Goal: Transaction & Acquisition: Book appointment/travel/reservation

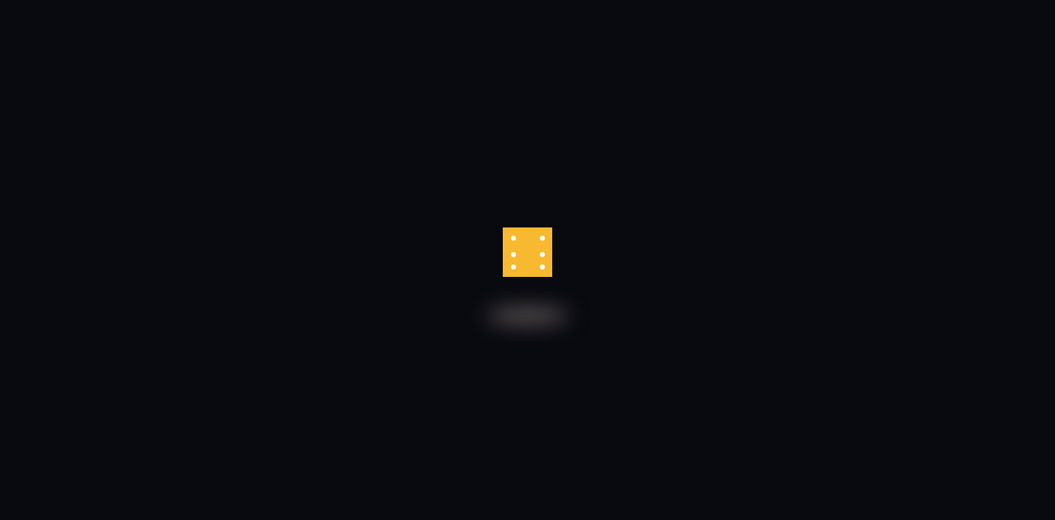
click at [168, 0] on html at bounding box center [527, 0] width 1055 height 0
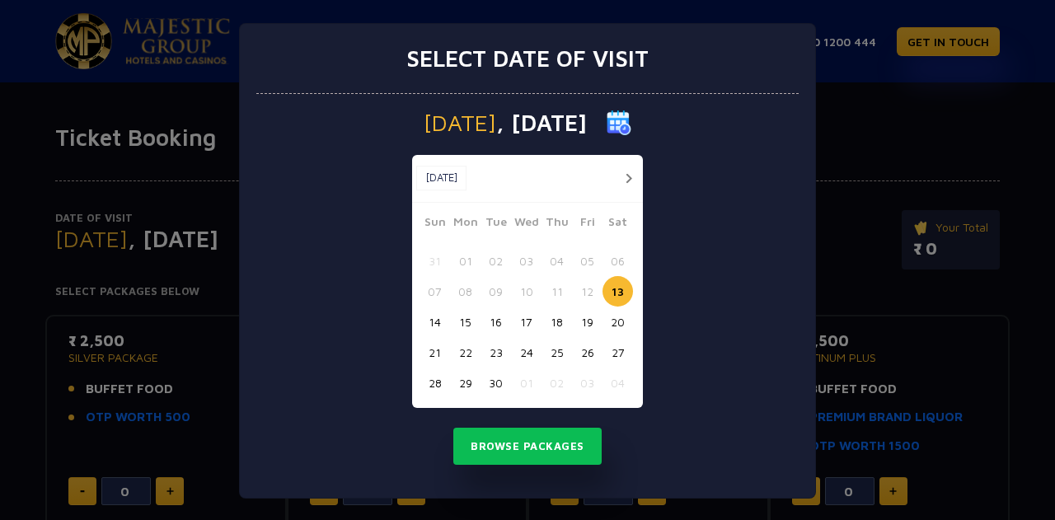
click at [618, 175] on button "button" at bounding box center [628, 178] width 21 height 21
click at [612, 347] on button "25" at bounding box center [617, 352] width 30 height 30
click at [421, 387] on button "26" at bounding box center [435, 383] width 30 height 30
click at [608, 347] on button "25" at bounding box center [617, 352] width 30 height 30
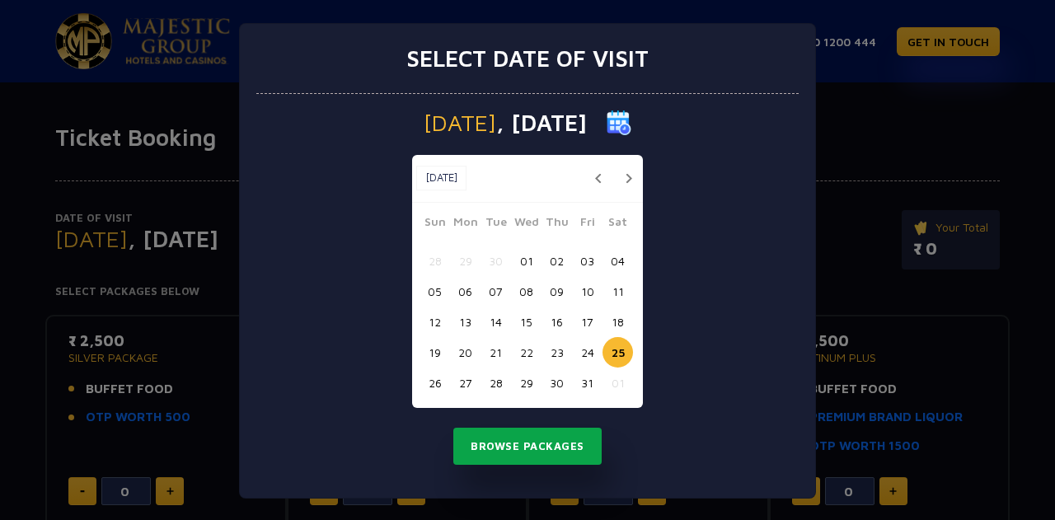
click at [536, 450] on button "Browse Packages" at bounding box center [527, 447] width 148 height 38
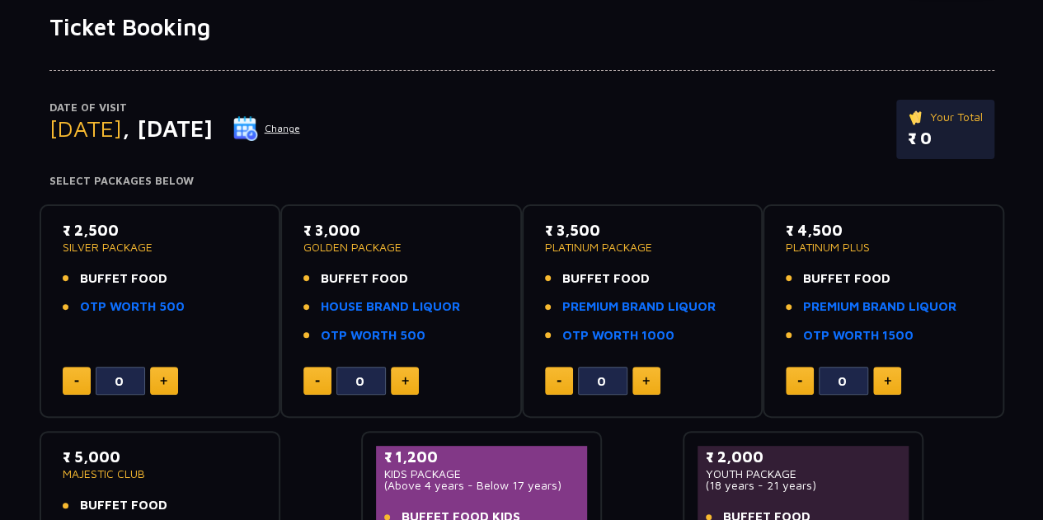
scroll to position [114, 0]
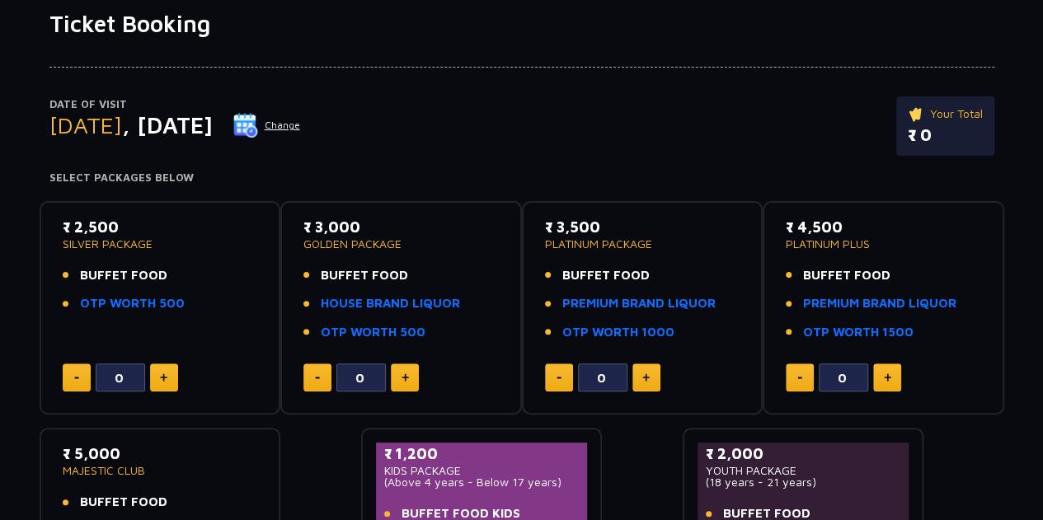
click at [108, 238] on p "SILVER PACKAGE" at bounding box center [160, 244] width 195 height 12
click at [141, 306] on link "OTP WORTH 500" at bounding box center [132, 303] width 105 height 19
click at [173, 368] on button at bounding box center [164, 377] width 28 height 28
type input "2"
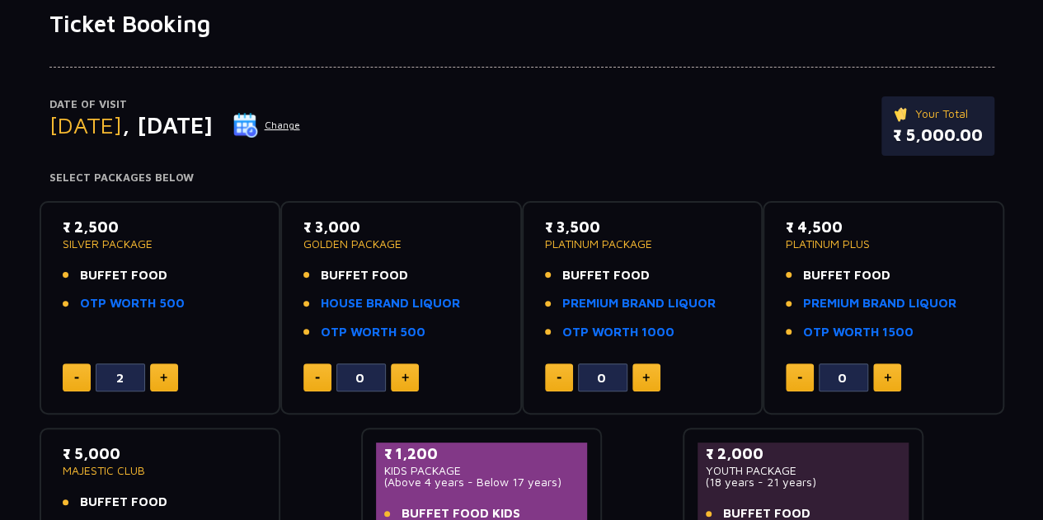
click at [258, 121] on img at bounding box center [245, 125] width 25 height 25
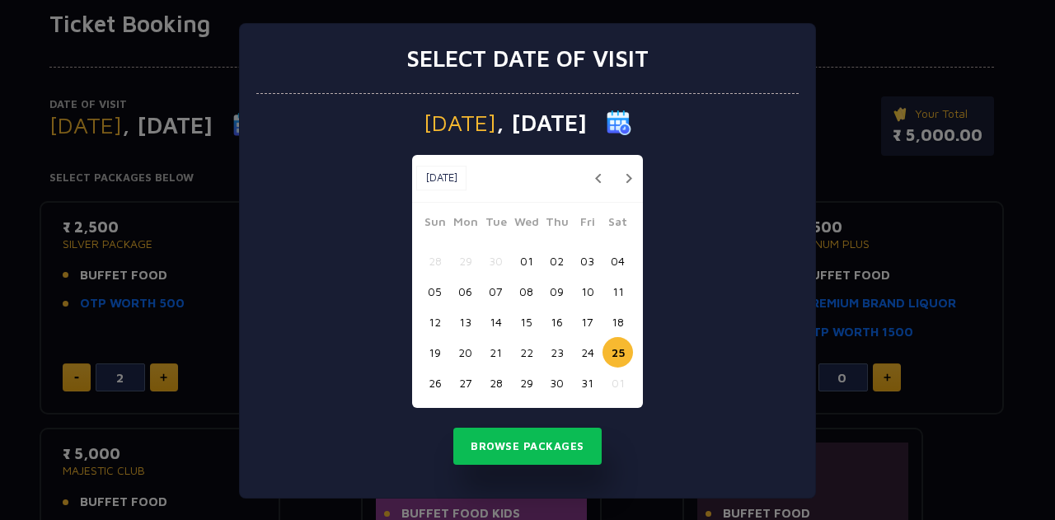
click at [431, 387] on button "26" at bounding box center [435, 383] width 30 height 30
click at [551, 451] on button "Browse Packages" at bounding box center [527, 447] width 148 height 38
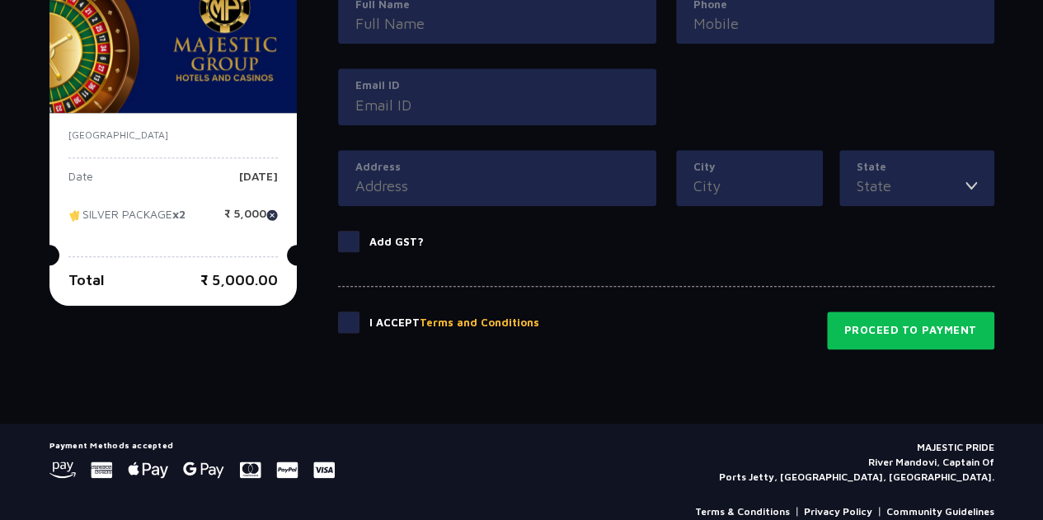
scroll to position [848, 0]
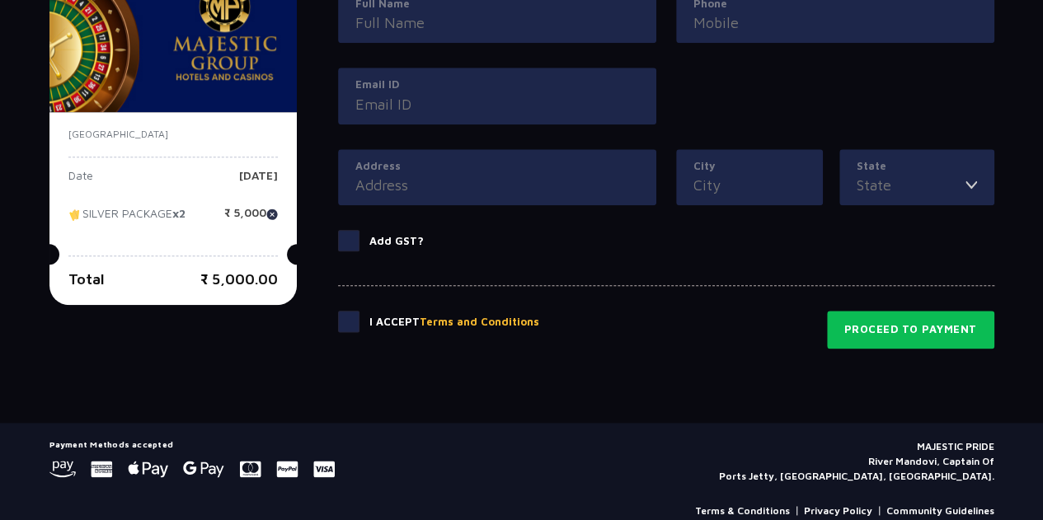
click at [234, 281] on p "₹ 5,000.00" at bounding box center [238, 279] width 77 height 22
click at [843, 327] on button "Proceed to Payment" at bounding box center [910, 330] width 167 height 38
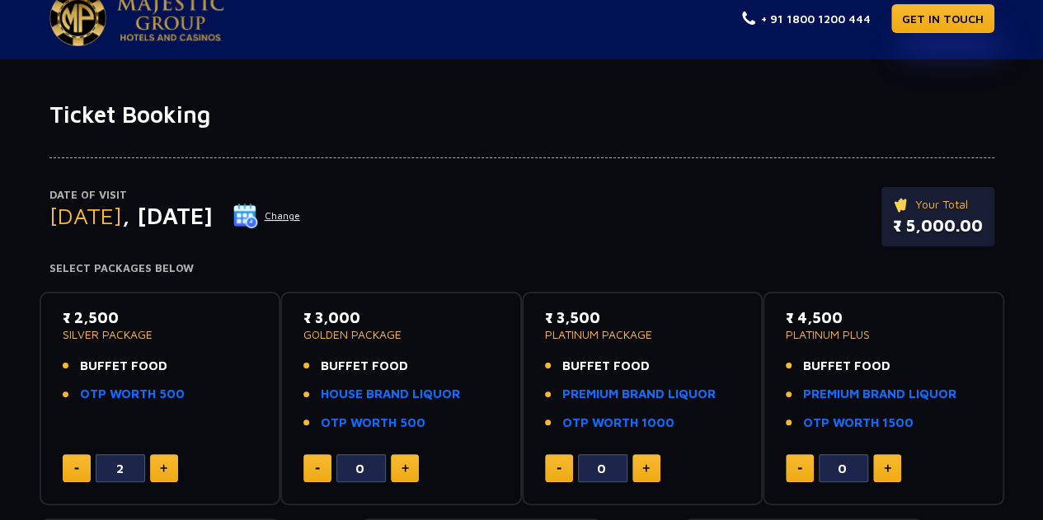
scroll to position [0, 0]
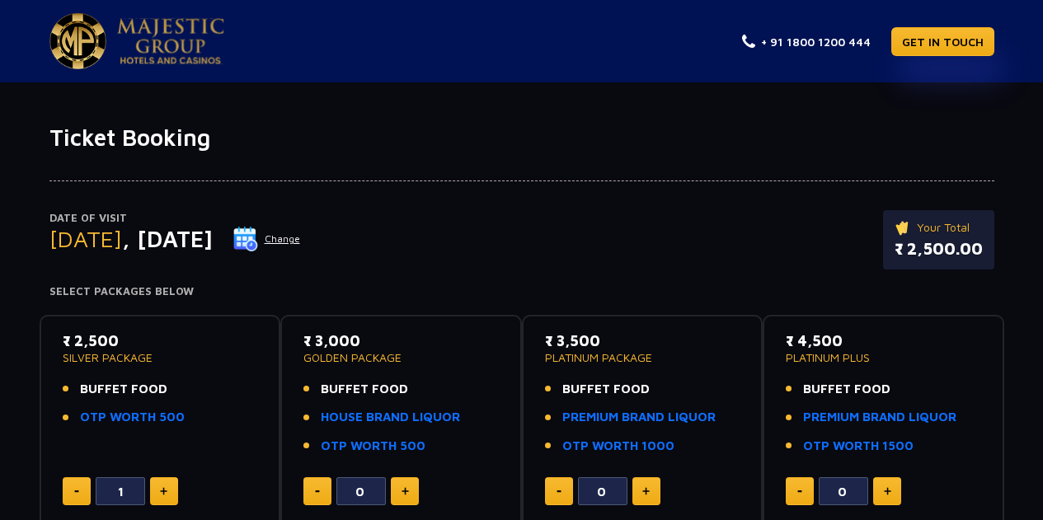
type input "2"
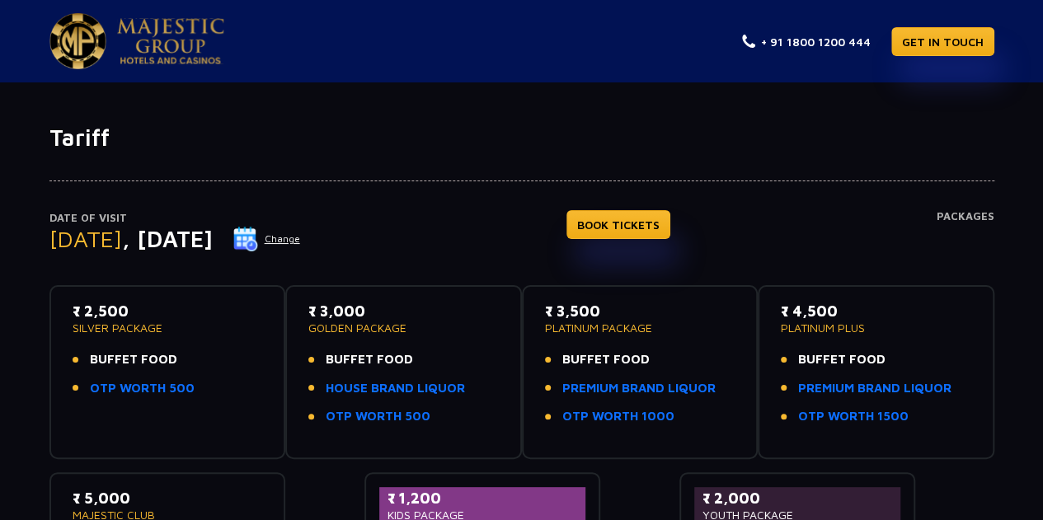
scroll to position [171, 0]
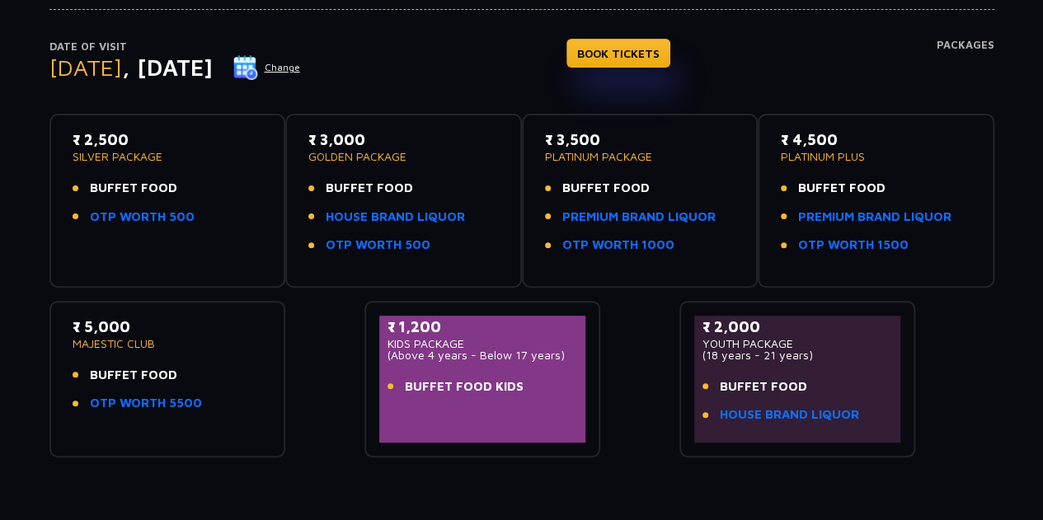
click at [301, 64] on button "Change" at bounding box center [266, 67] width 68 height 26
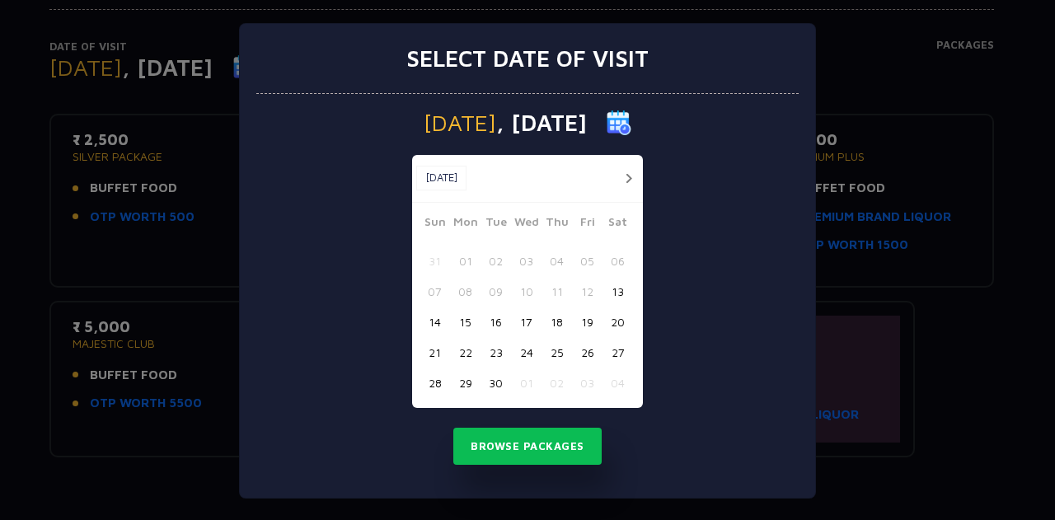
click at [618, 179] on button "button" at bounding box center [628, 178] width 21 height 21
click at [580, 357] on button "24" at bounding box center [587, 352] width 30 height 30
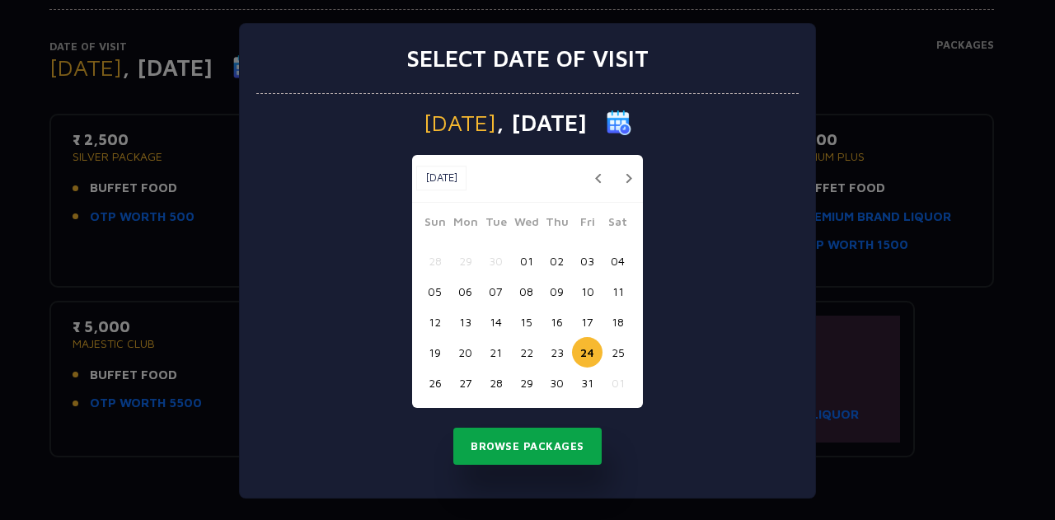
click at [524, 447] on button "Browse Packages" at bounding box center [527, 447] width 148 height 38
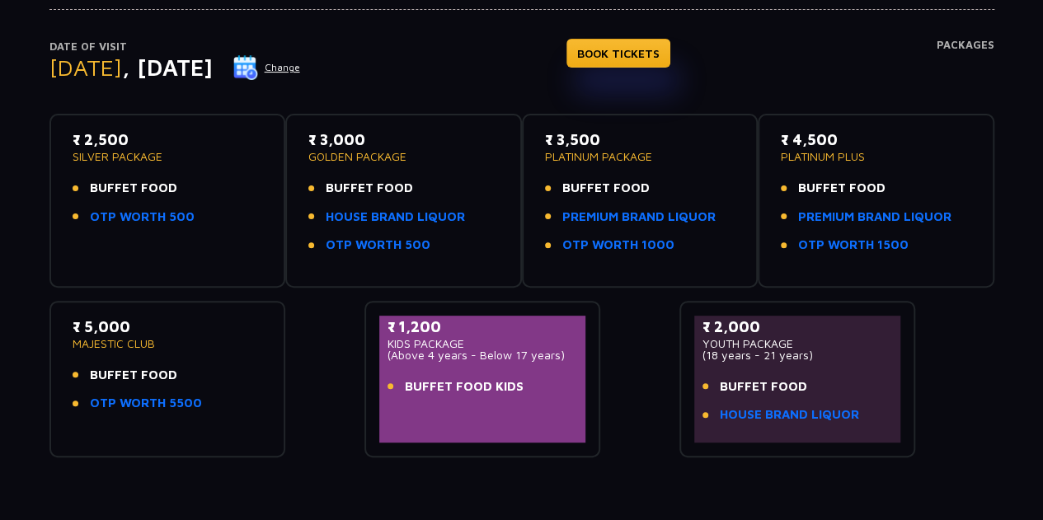
click at [239, 290] on div "₹ 2,500 SILVER PACKAGE BUFFET FOOD OTP WORTH 500 ₹ 3,000 GOLDEN PACKAGE BUFFET …" at bounding box center [521, 279] width 945 height 357
click at [325, 377] on div "₹ 2,500 SILVER PACKAGE BUFFET FOOD OTP WORTH 500 ₹ 3,000 GOLDEN PACKAGE BUFFET …" at bounding box center [521, 279] width 945 height 357
